Goal: Task Accomplishment & Management: Manage account settings

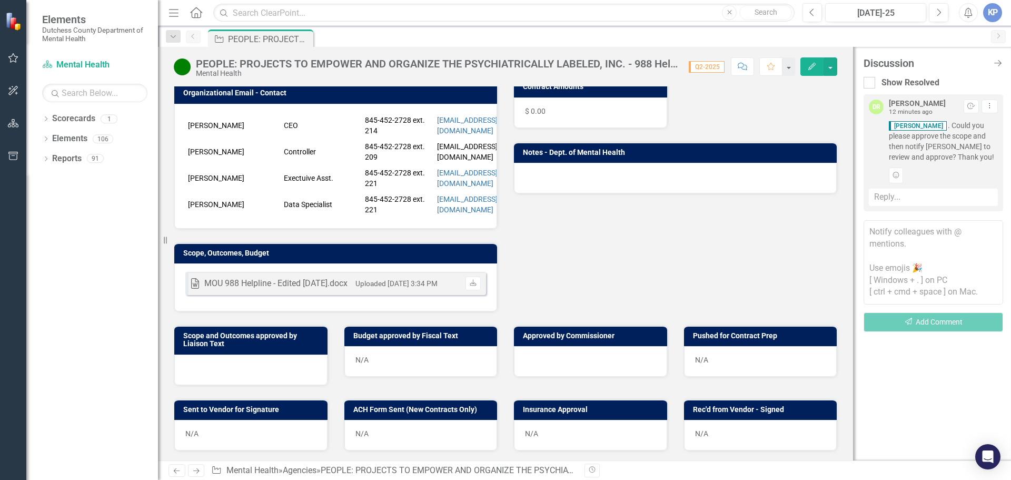
scroll to position [263, 0]
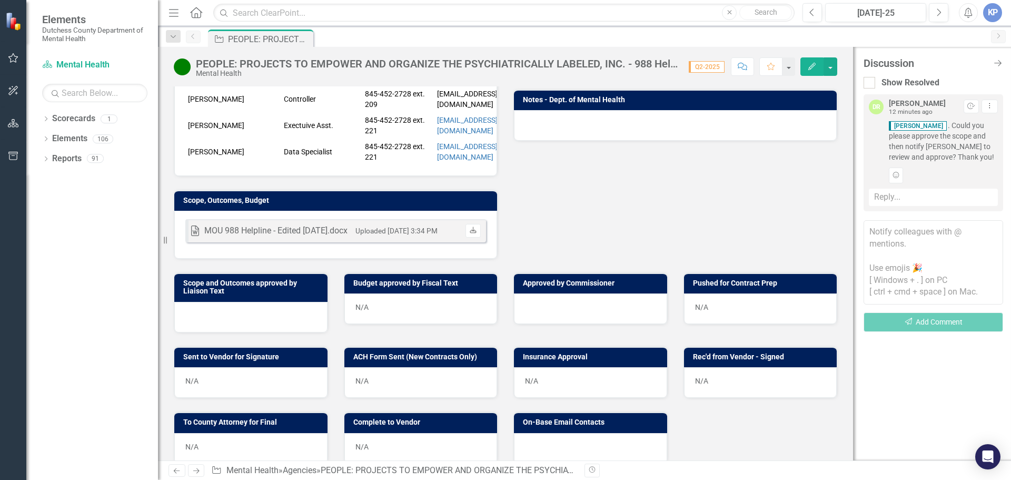
click at [469, 234] on icon "Download" at bounding box center [473, 230] width 8 height 6
click at [238, 204] on h3 "Scope, Outcomes, Budget" at bounding box center [337, 200] width 309 height 8
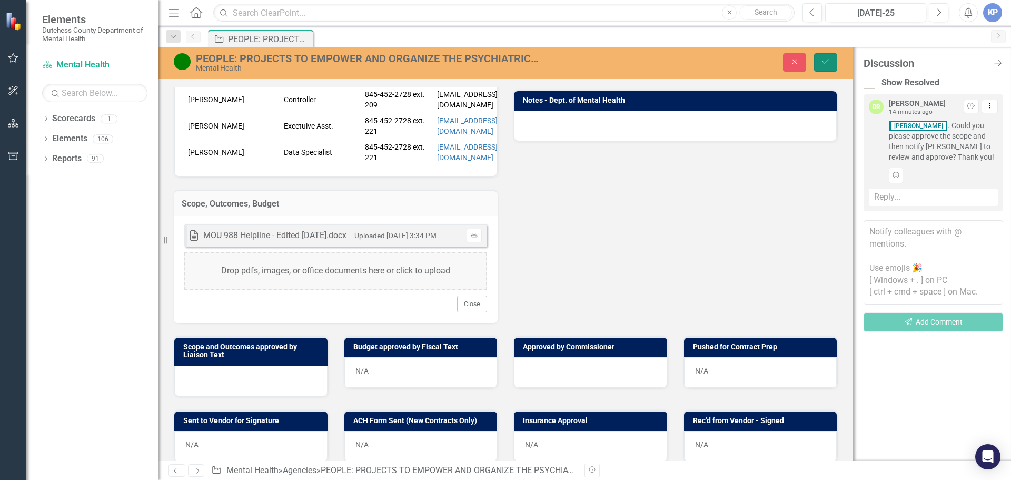
click at [825, 65] on icon "Save" at bounding box center [825, 61] width 9 height 7
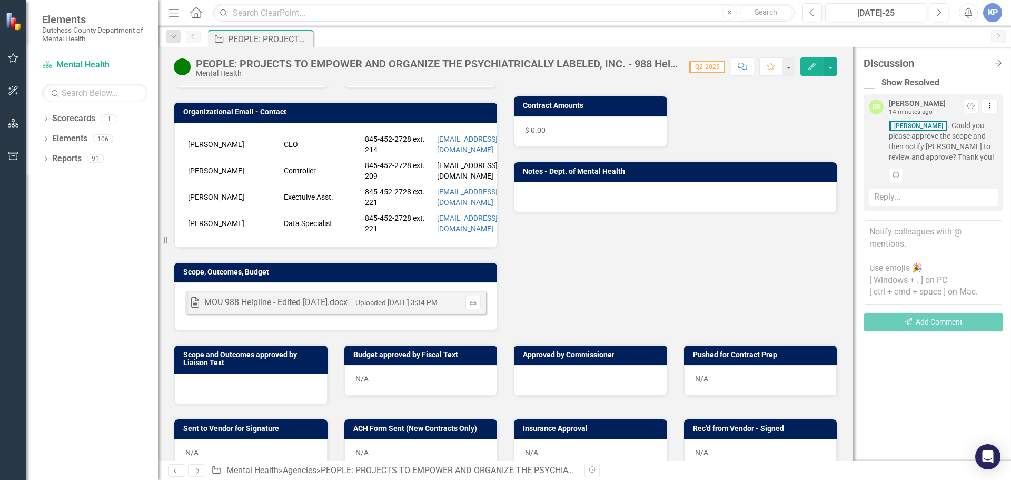
scroll to position [211, 0]
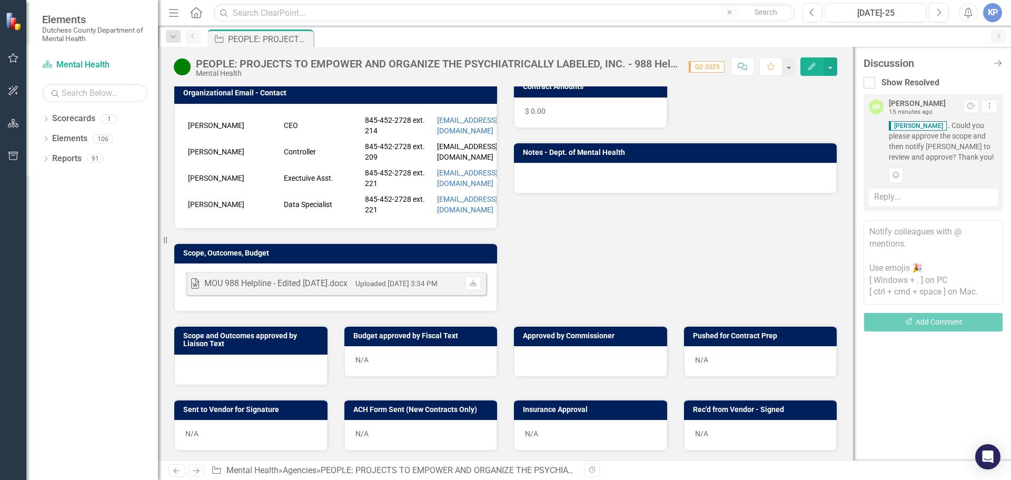
click at [236, 345] on h3 "Scope and Outcomes approved by Liaison Text" at bounding box center [252, 340] width 139 height 16
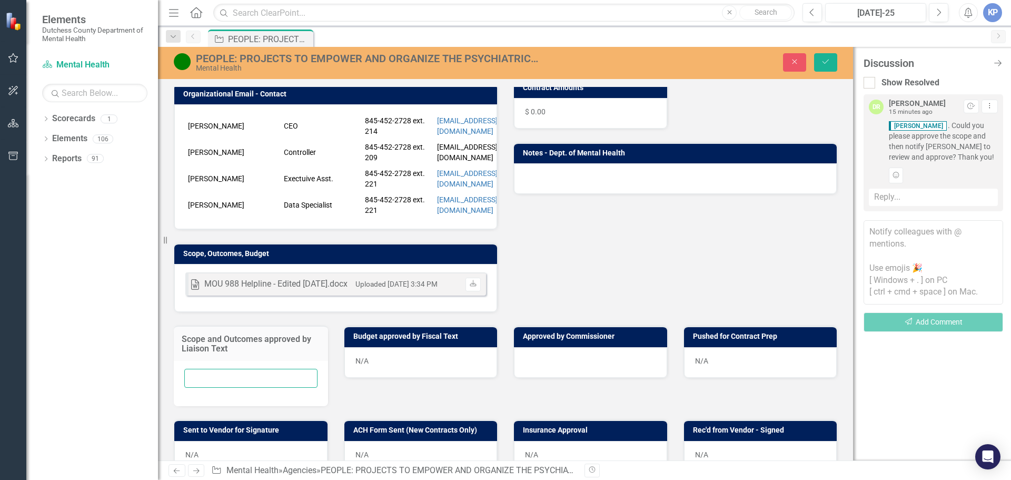
click at [205, 383] on input "text" at bounding box center [250, 378] width 133 height 19
type input "[DATE]"
click at [829, 56] on button "Save" at bounding box center [825, 62] width 23 height 18
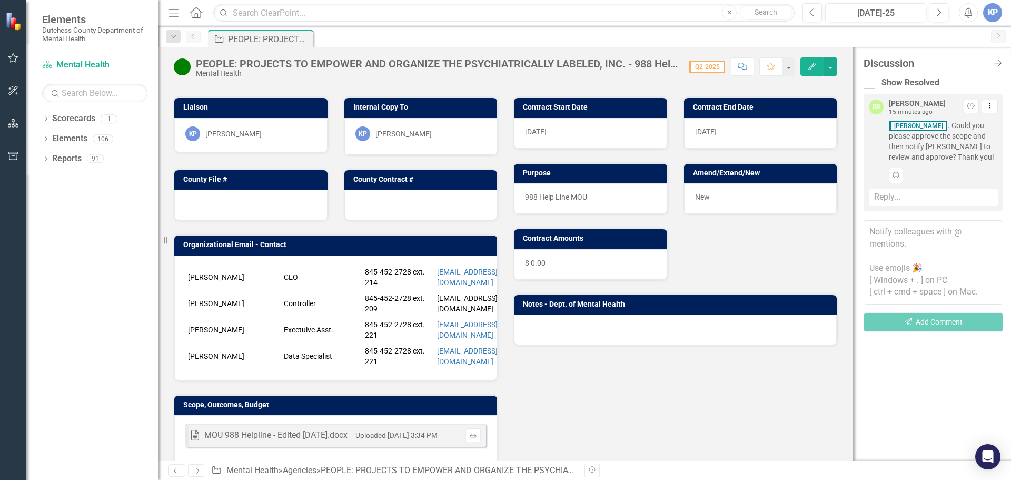
scroll to position [53, 0]
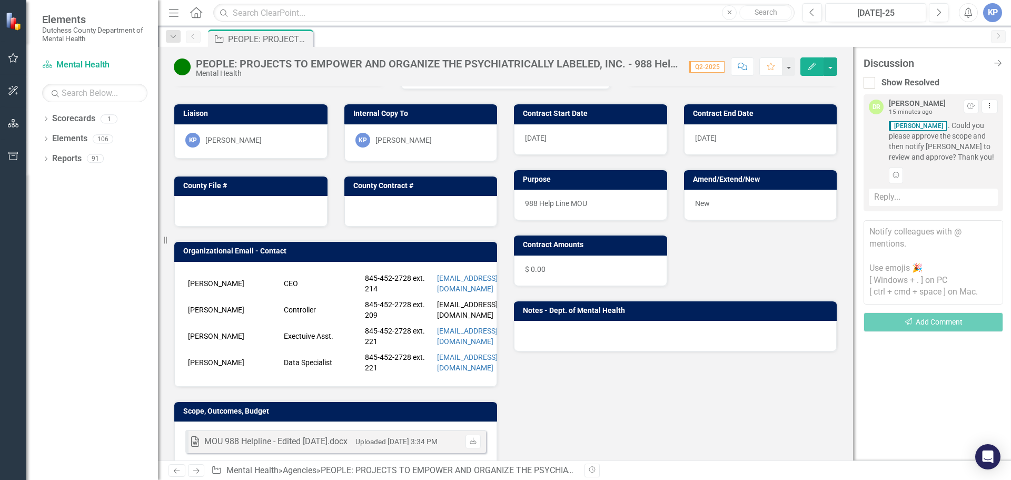
click at [909, 202] on div "Reply..." at bounding box center [933, 196] width 129 height 17
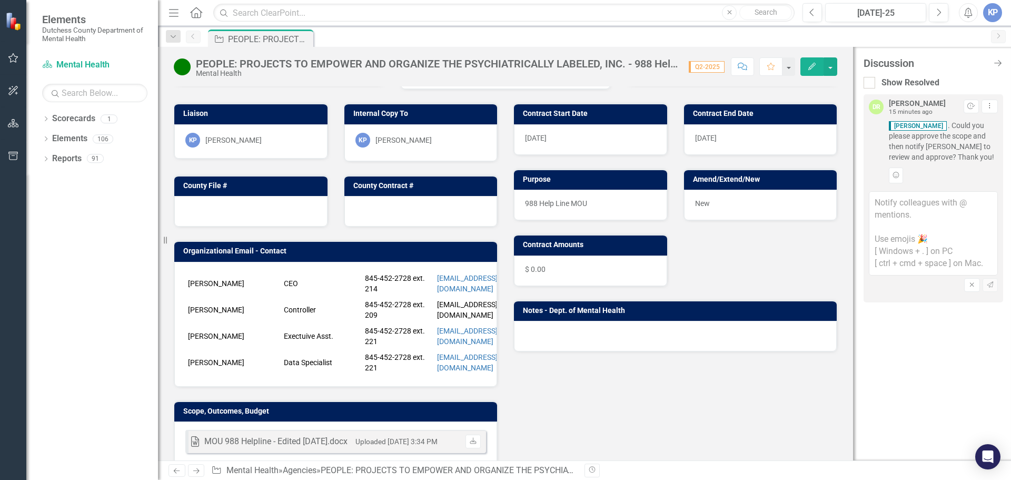
click at [909, 201] on textarea at bounding box center [933, 233] width 129 height 84
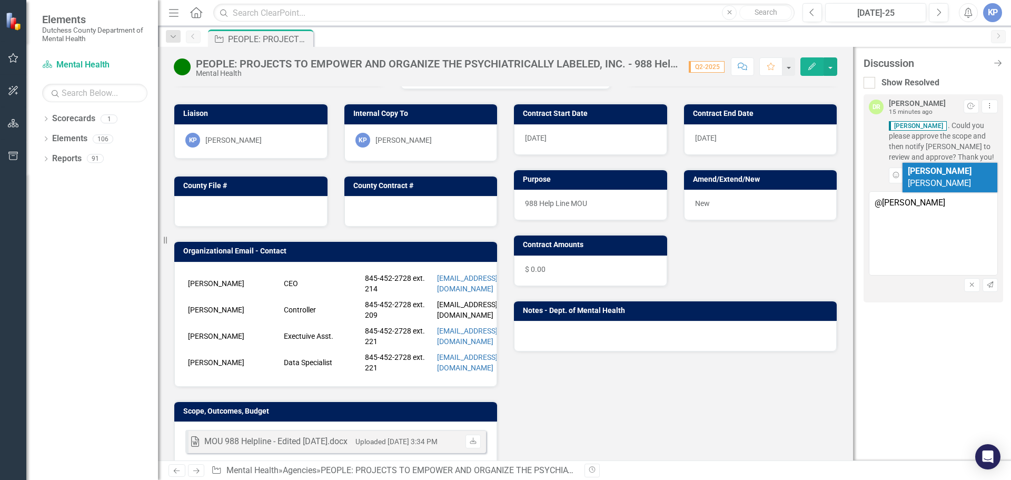
click at [924, 171] on b "[PERSON_NAME]" at bounding box center [940, 171] width 64 height 10
type textarea "@[PERSON_NAME] done! :)"
click at [988, 285] on icon "button" at bounding box center [990, 284] width 6 height 6
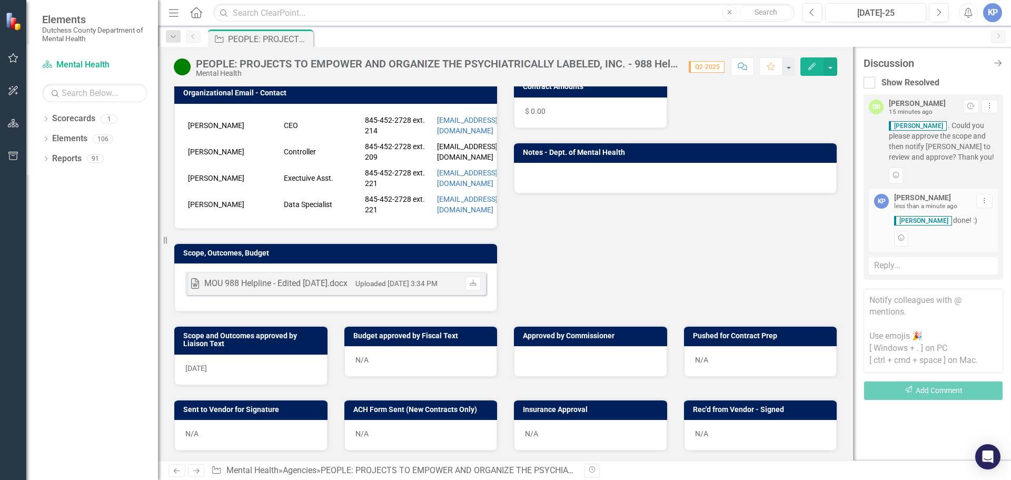
scroll to position [263, 0]
